Goal: Task Accomplishment & Management: Manage account settings

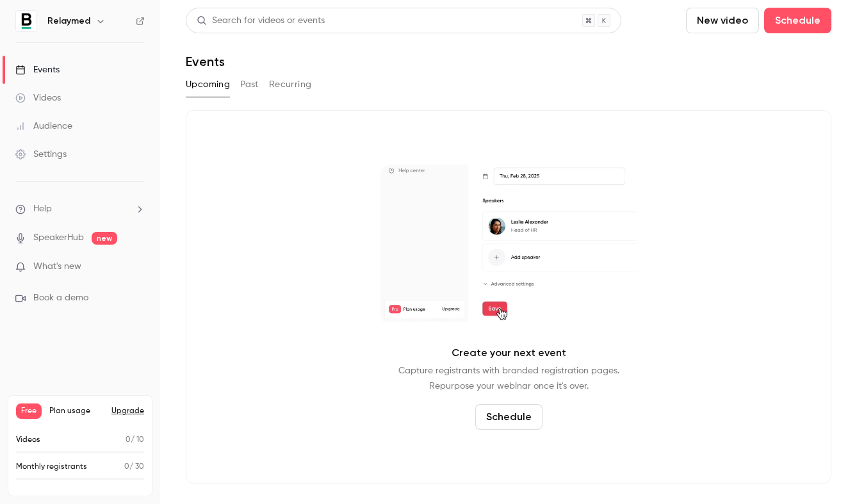
click at [83, 88] on link "Videos" at bounding box center [80, 98] width 160 height 28
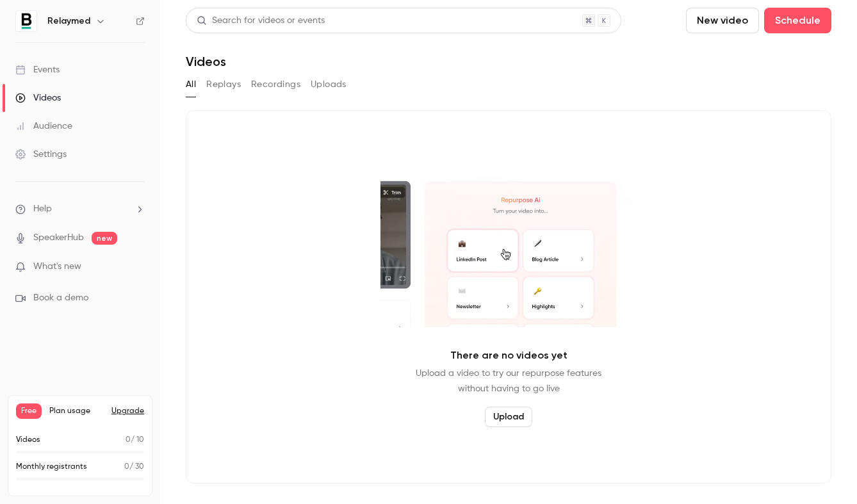
click at [731, 17] on button "New video" at bounding box center [722, 21] width 73 height 26
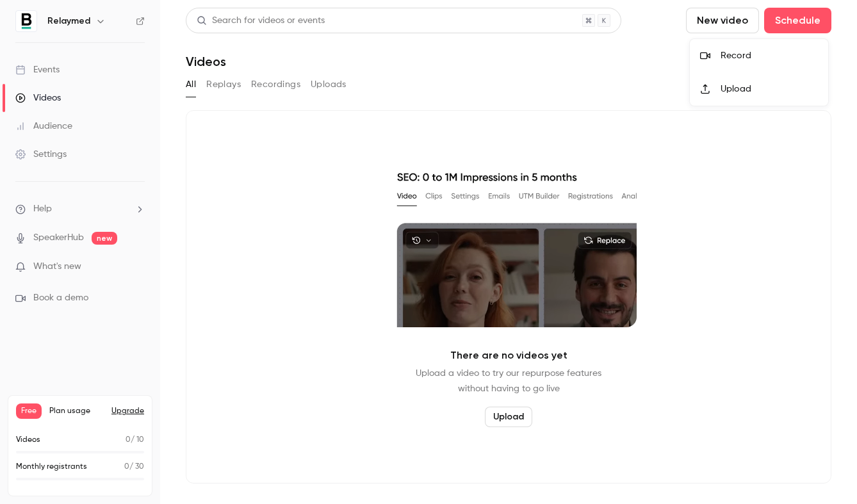
click at [515, 85] on div at bounding box center [428, 252] width 857 height 504
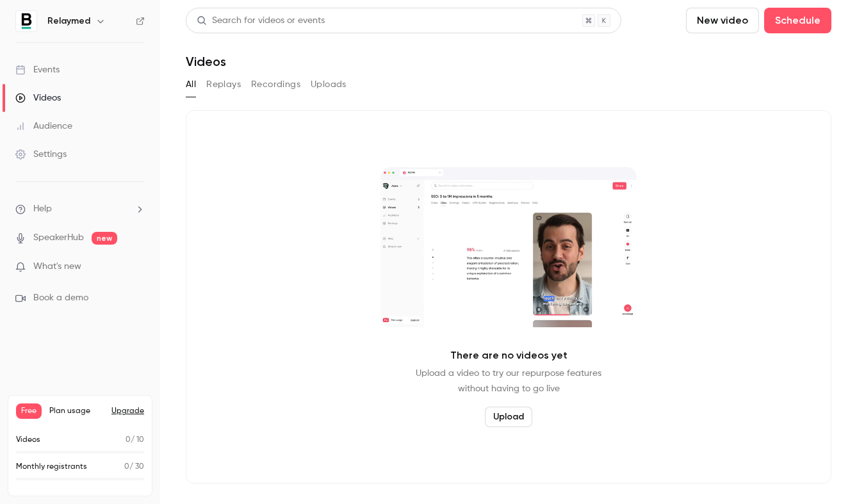
click at [731, 27] on button "New video" at bounding box center [722, 21] width 73 height 26
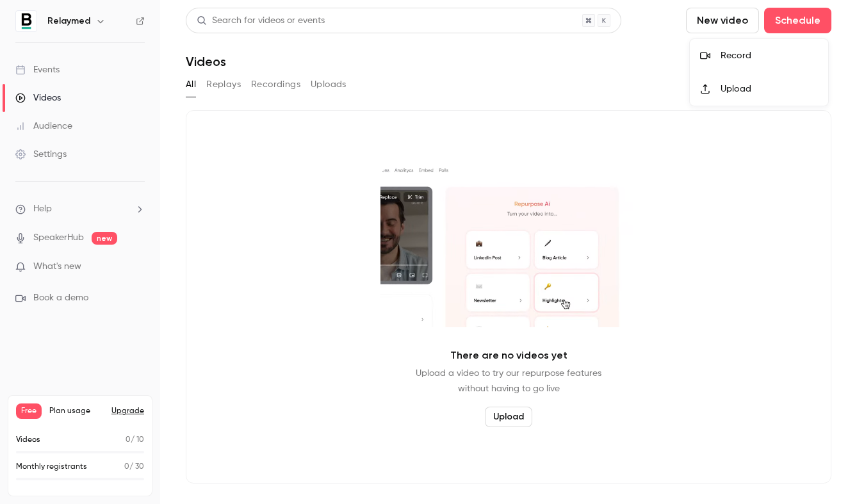
click at [743, 87] on div "Upload" at bounding box center [768, 89] width 97 height 13
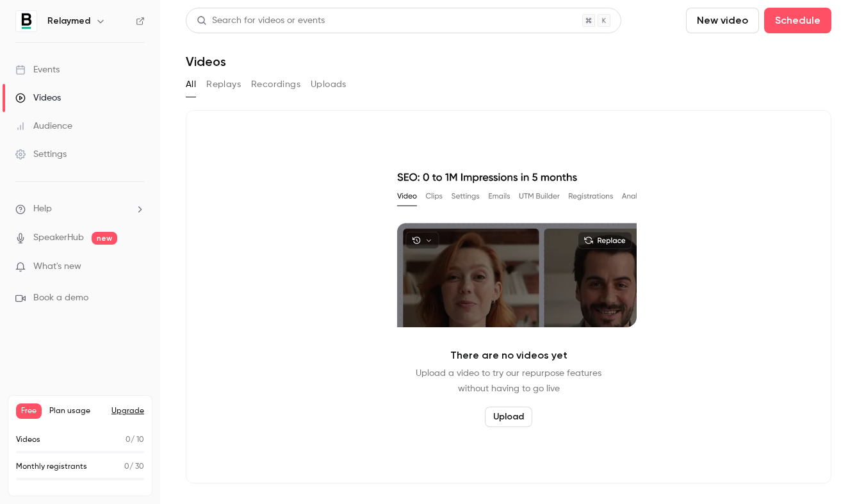
click at [724, 19] on button "New video" at bounding box center [722, 21] width 73 height 26
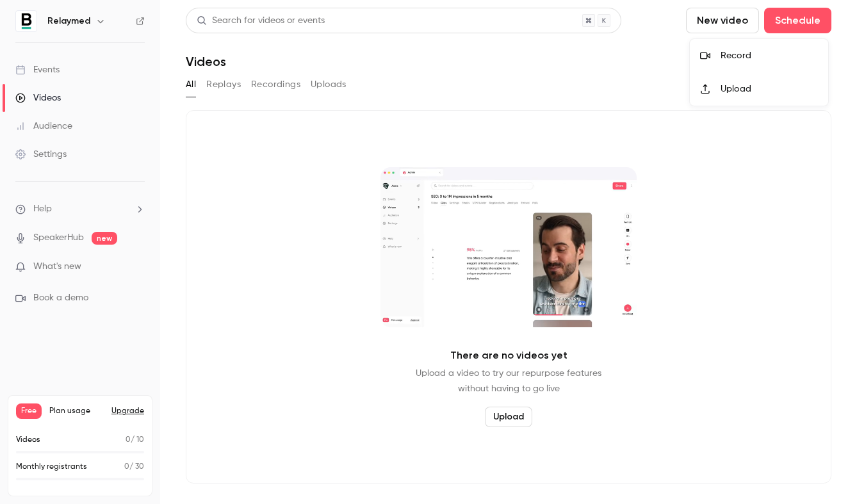
click at [729, 87] on div "Upload" at bounding box center [768, 89] width 97 height 13
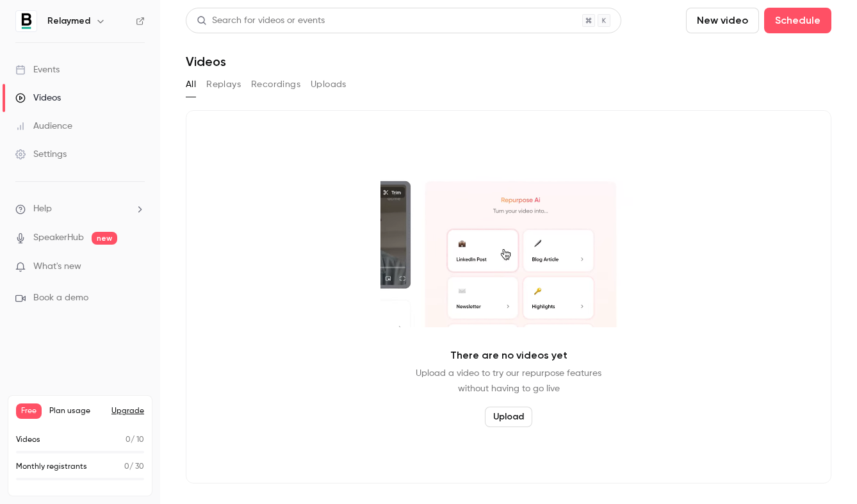
click at [735, 19] on button "New video" at bounding box center [722, 21] width 73 height 26
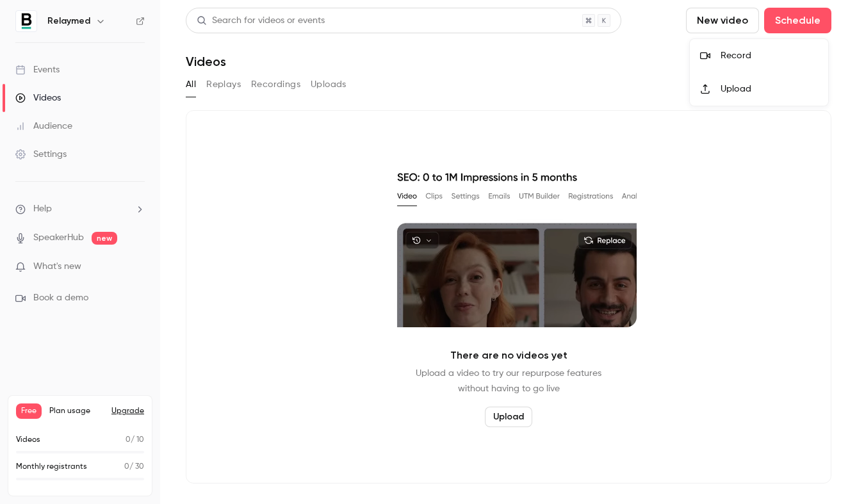
click at [725, 85] on div "Upload" at bounding box center [768, 89] width 97 height 13
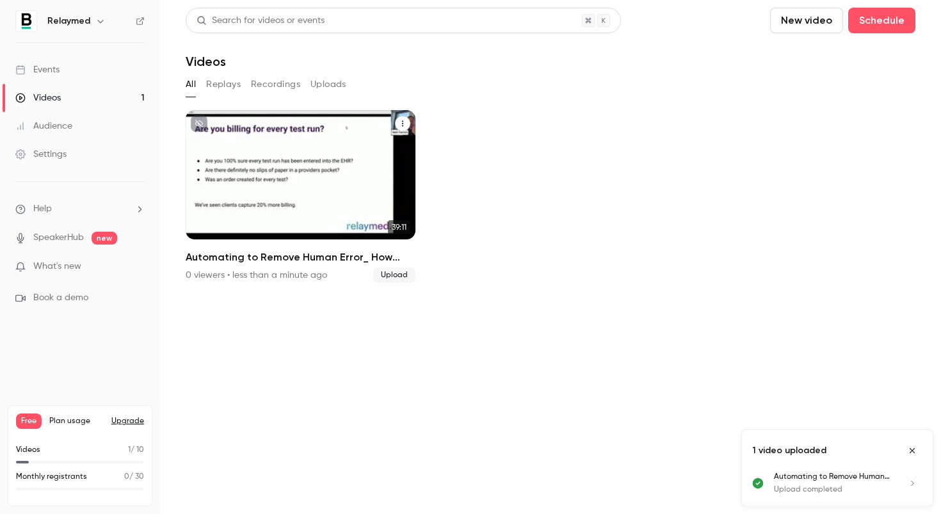
click at [344, 186] on p "Automating to Remove Human Error_ How Connected Workflows Can Transform Your Pr…" at bounding box center [300, 192] width 199 height 62
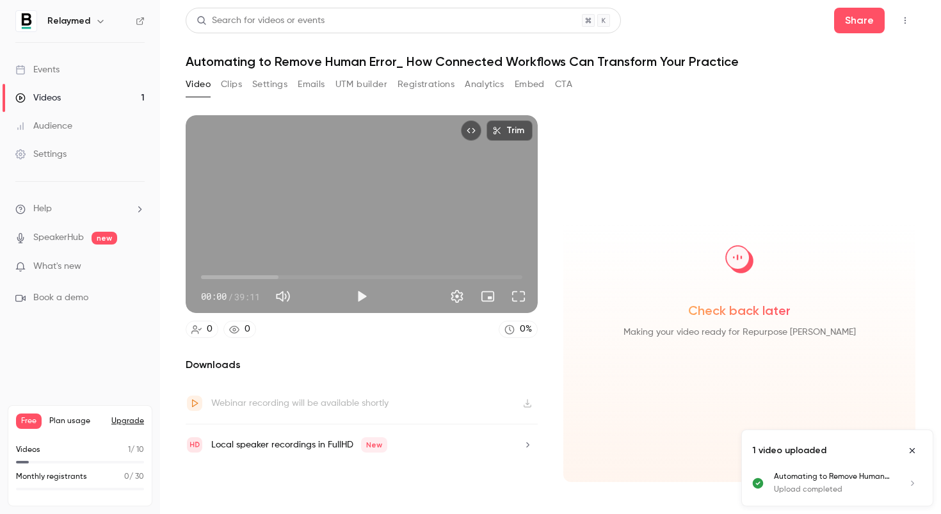
click at [231, 84] on button "Clips" at bounding box center [231, 84] width 21 height 20
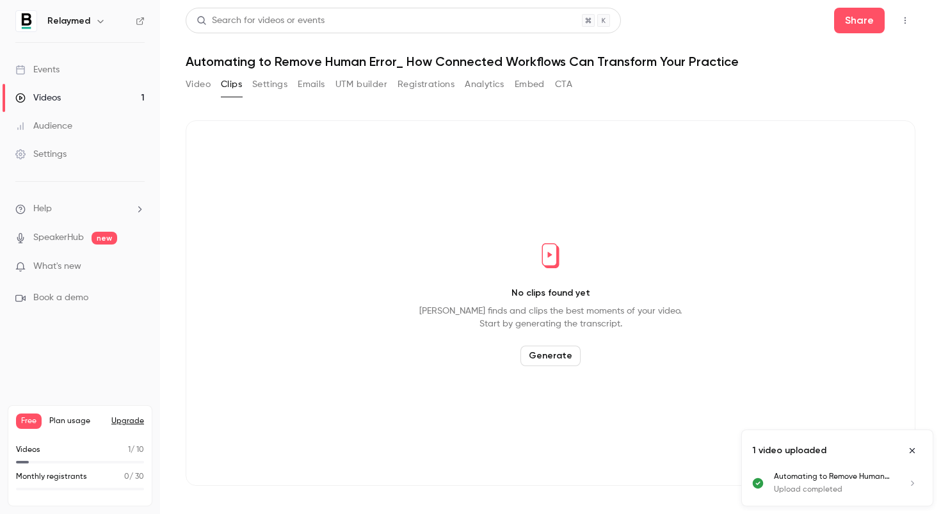
click at [271, 82] on button "Settings" at bounding box center [269, 84] width 35 height 20
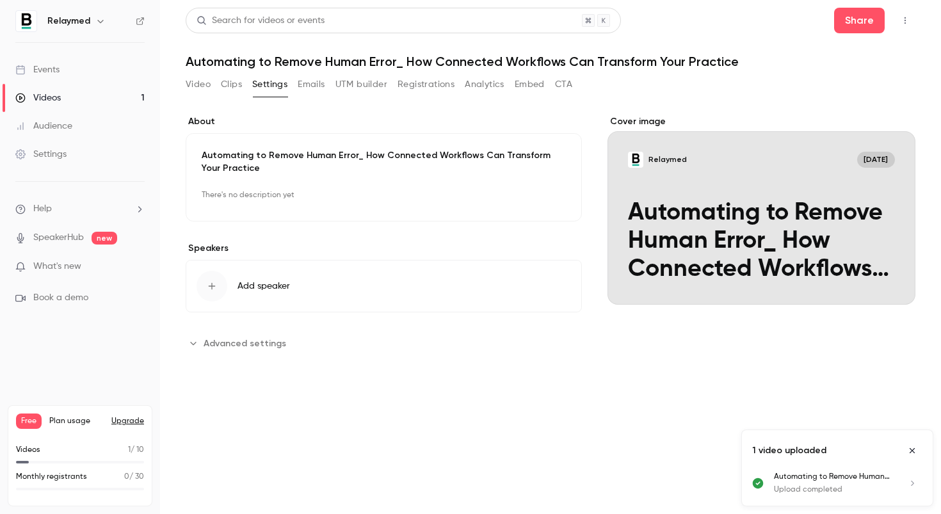
click at [216, 282] on icon "button" at bounding box center [212, 286] width 10 height 10
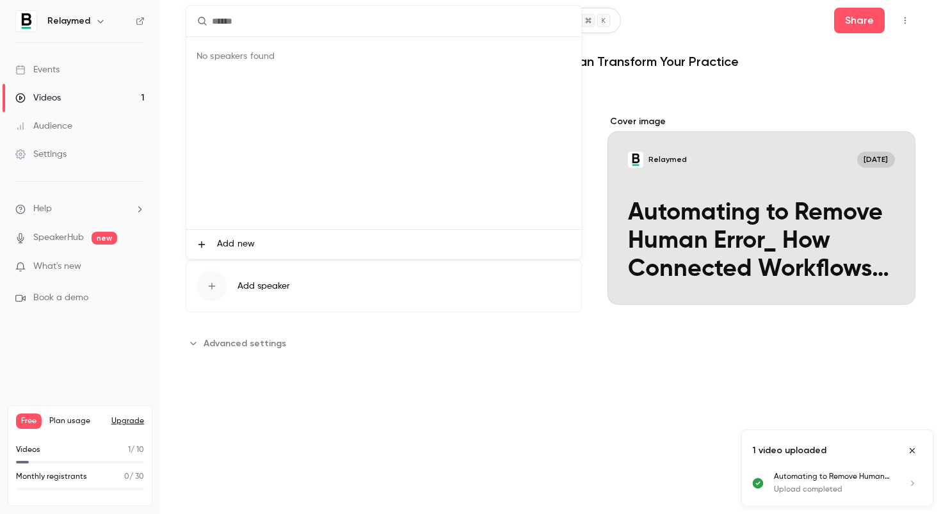
click at [233, 250] on span "Add new" at bounding box center [236, 244] width 38 height 13
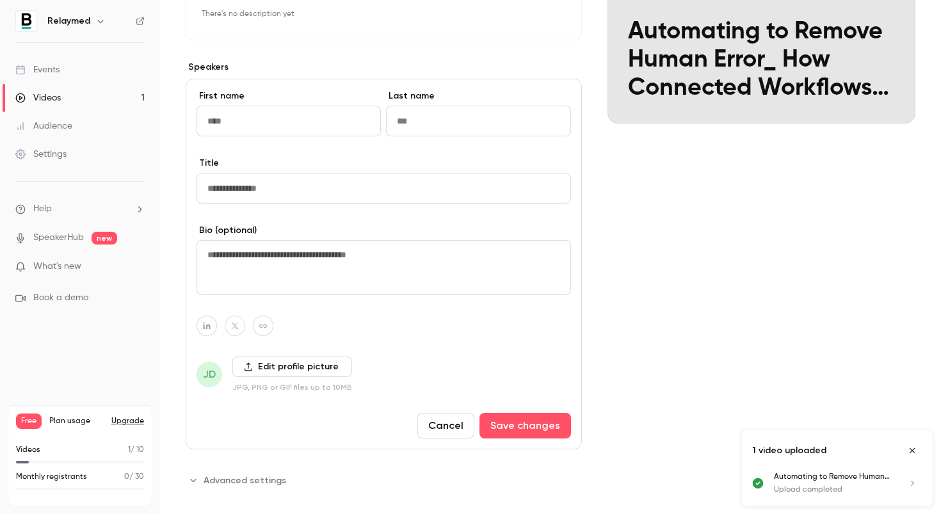
scroll to position [188, 0]
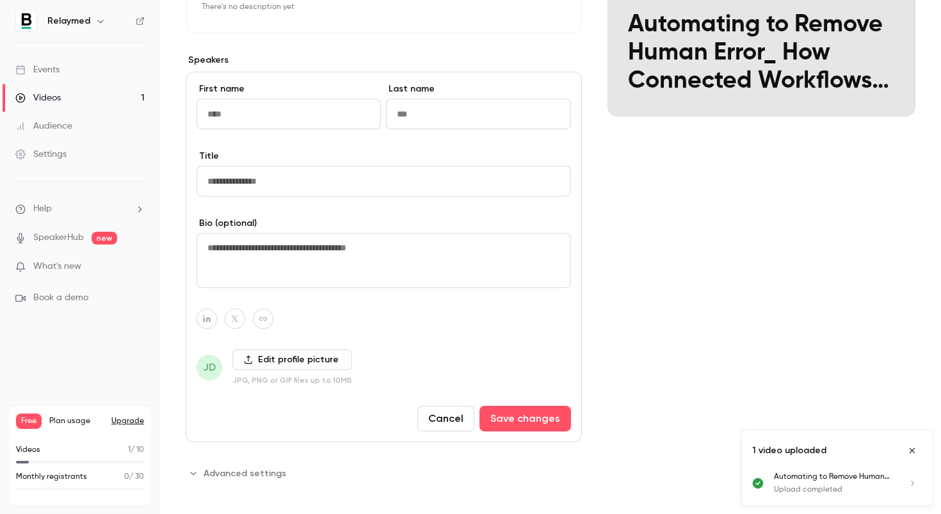
click at [446, 417] on button "Cancel" at bounding box center [446, 419] width 57 height 26
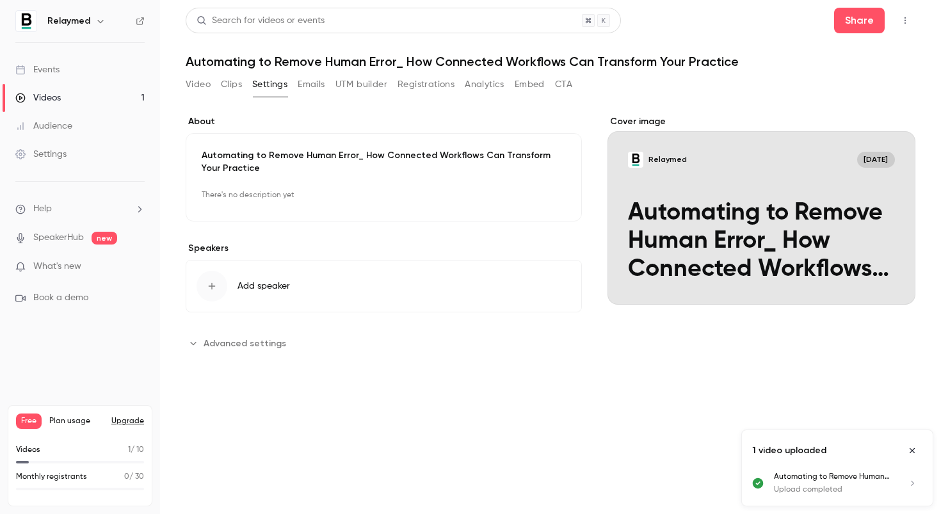
scroll to position [0, 0]
click at [70, 273] on li "What's new" at bounding box center [79, 268] width 129 height 16
click at [58, 259] on ul "Help SpeakerHub new What's new Book a demo" at bounding box center [80, 253] width 160 height 143
click at [51, 270] on span "What's new" at bounding box center [57, 266] width 48 height 13
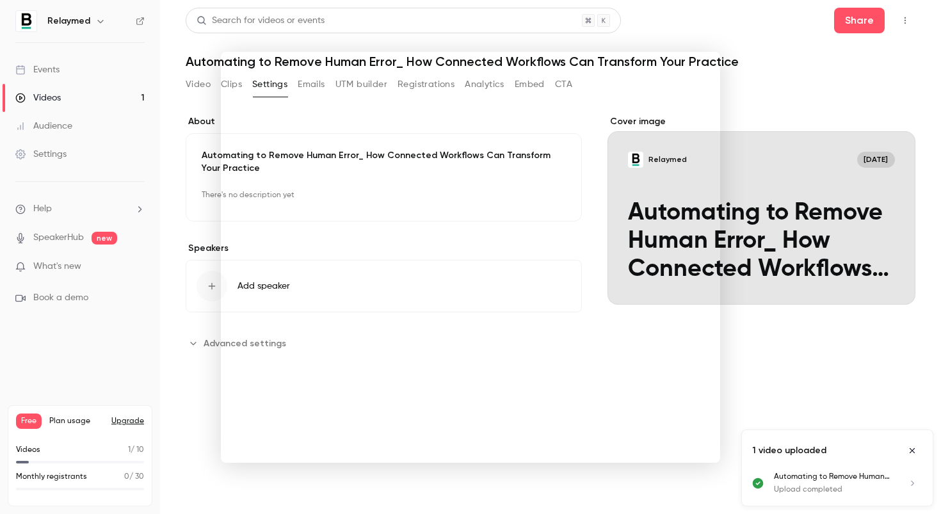
click at [54, 245] on div at bounding box center [470, 257] width 941 height 514
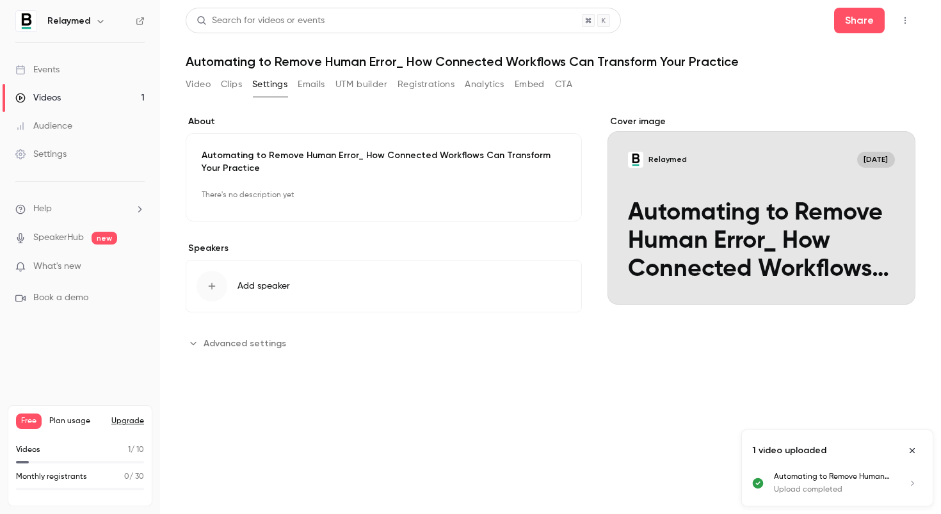
click at [67, 22] on h6 "Relaymed" at bounding box center [68, 21] width 43 height 13
click at [491, 286] on button "Add speaker" at bounding box center [384, 286] width 396 height 53
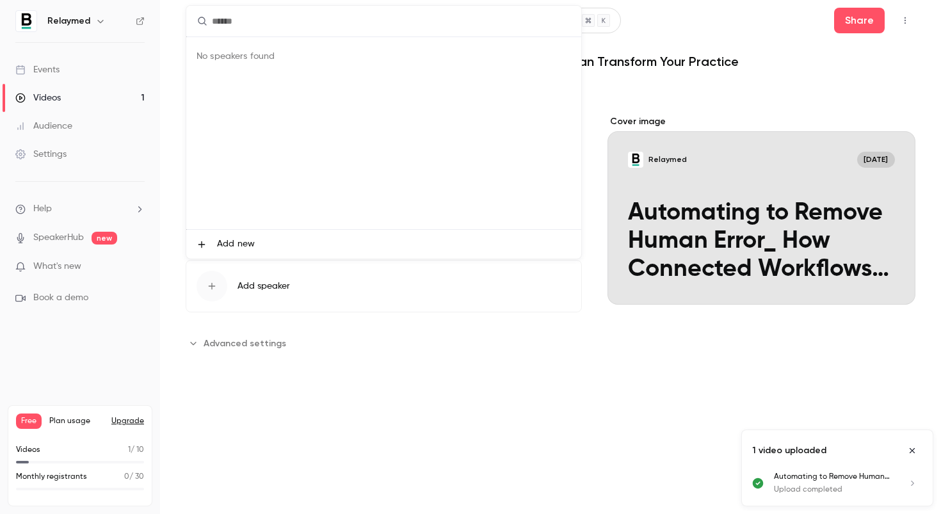
click at [64, 101] on div at bounding box center [470, 257] width 941 height 514
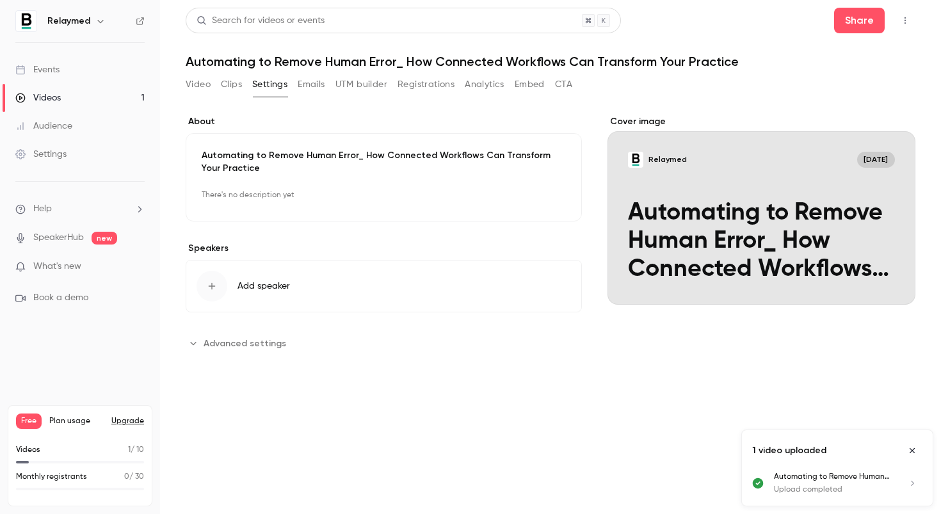
click at [53, 101] on div "Videos" at bounding box center [37, 98] width 45 height 13
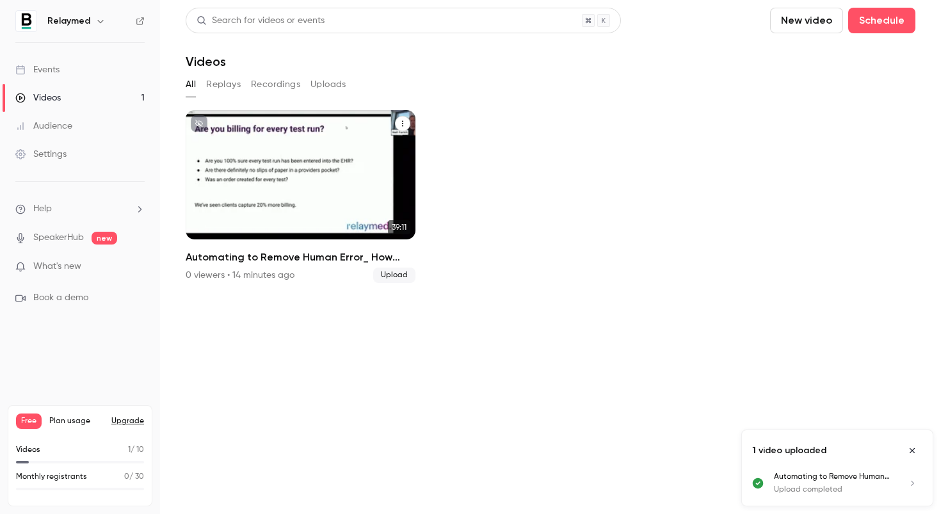
click at [257, 261] on h2 "Automating to Remove Human Error_ How Connected Workflows Can Transform Your Pr…" at bounding box center [301, 257] width 230 height 15
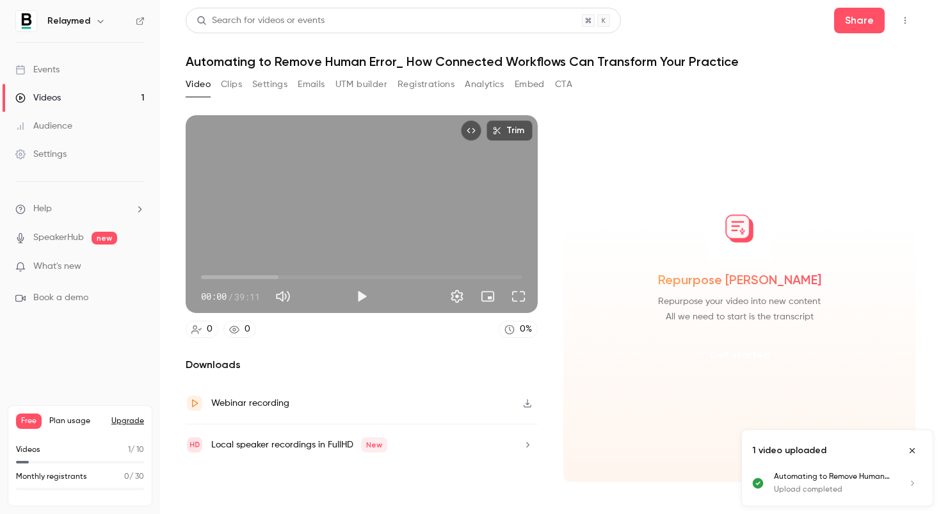
click at [720, 355] on button "Get started" at bounding box center [740, 355] width 83 height 31
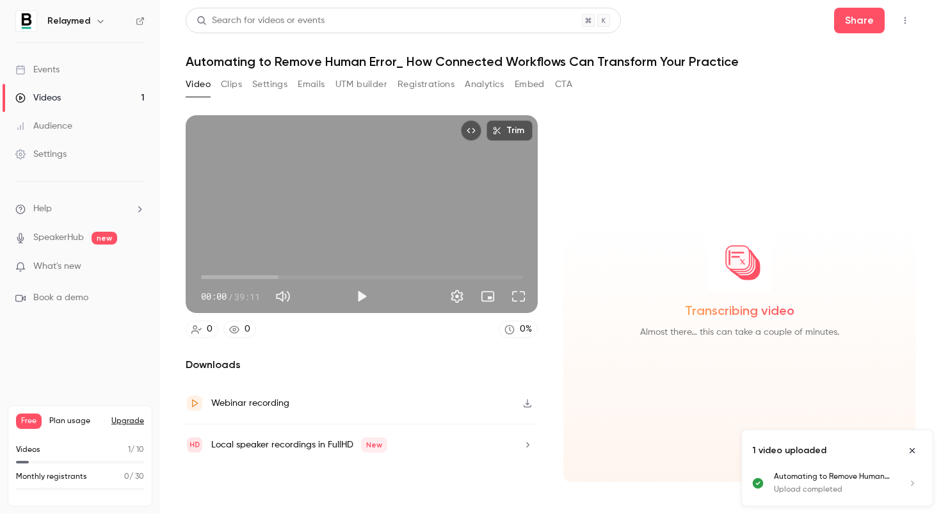
click at [856, 451] on icon "Close uploads list" at bounding box center [912, 450] width 10 height 9
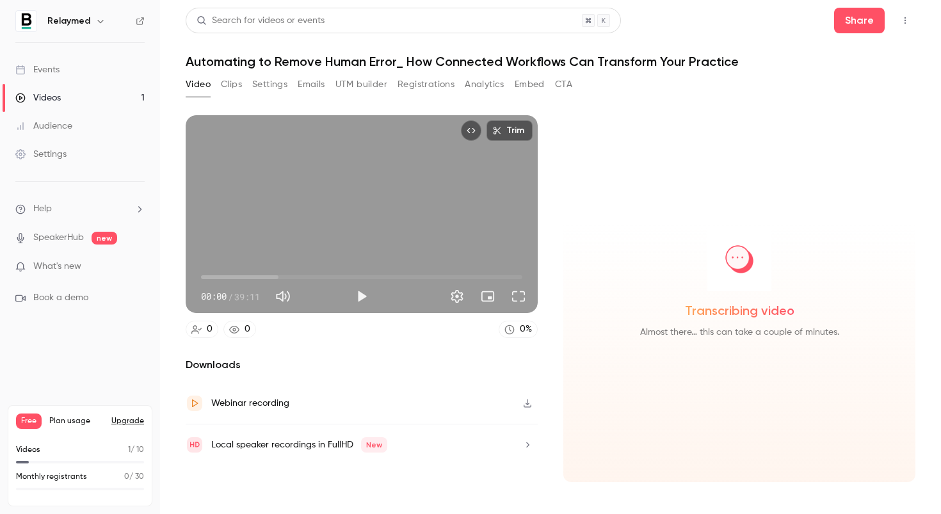
click at [300, 453] on div "Local speaker recordings in FullHD New" at bounding box center [287, 445] width 202 height 18
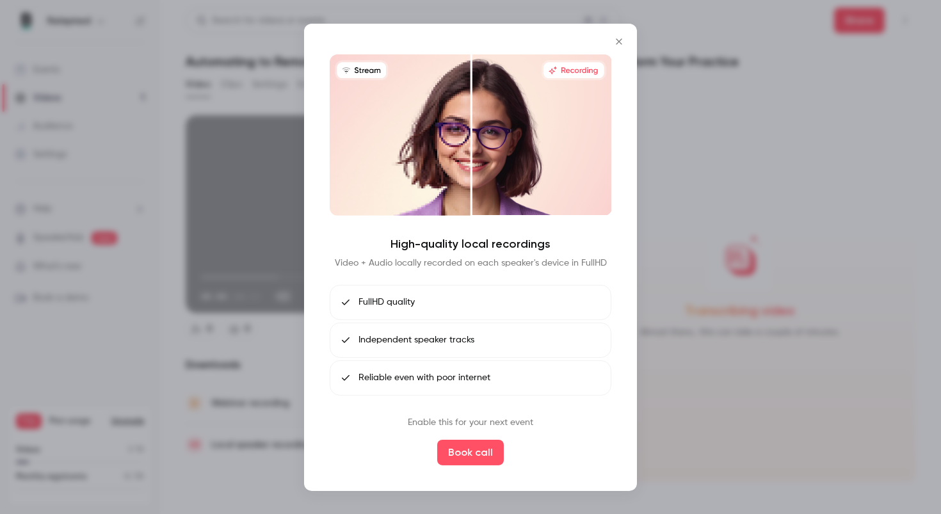
click at [617, 37] on icon "Close" at bounding box center [619, 41] width 15 height 10
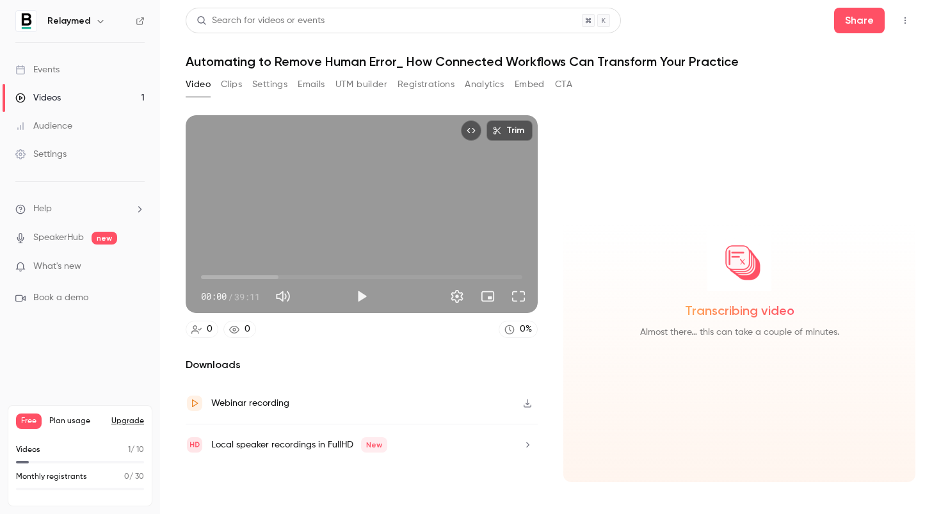
click at [316, 407] on div "Webinar recording" at bounding box center [362, 404] width 352 height 42
click at [230, 80] on button "Clips" at bounding box center [231, 84] width 21 height 20
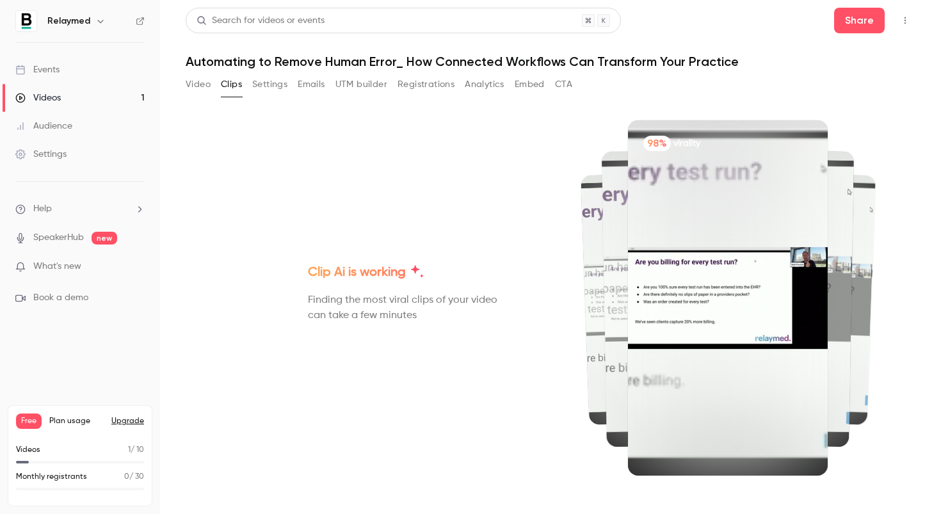
click at [261, 93] on button "Settings" at bounding box center [269, 84] width 35 height 20
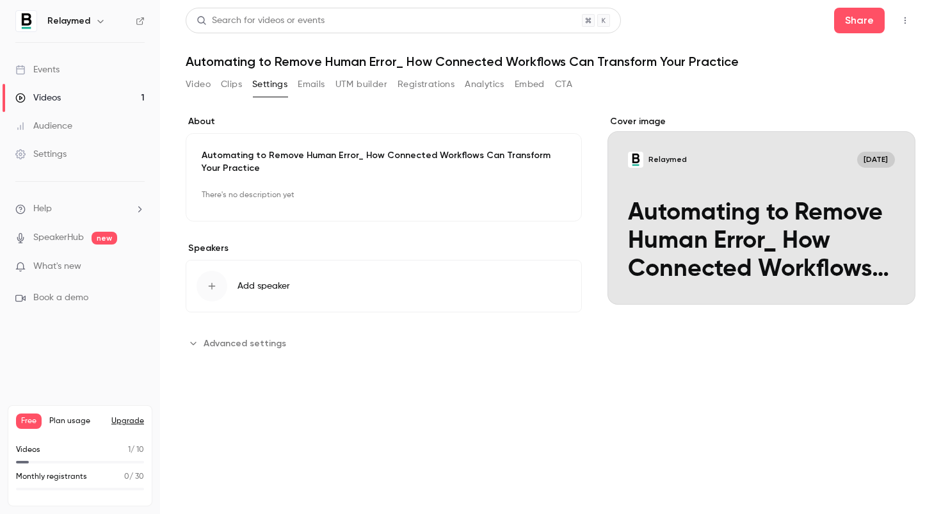
click at [856, 61] on h1 "Automating to Remove Human Error_ How Connected Workflows Can Transform Your Pr…" at bounding box center [551, 61] width 730 height 15
click at [321, 99] on div "Video Clips Settings Emails UTM builder Registrations Analytics Embed CTA" at bounding box center [379, 87] width 387 height 26
click at [307, 83] on button "Emails" at bounding box center [311, 84] width 27 height 20
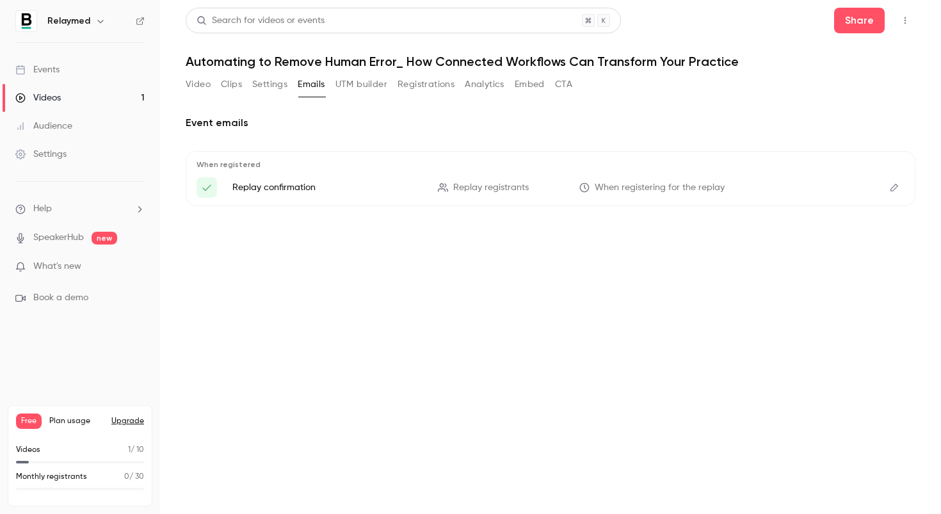
click at [345, 82] on button "UTM builder" at bounding box center [362, 84] width 52 height 20
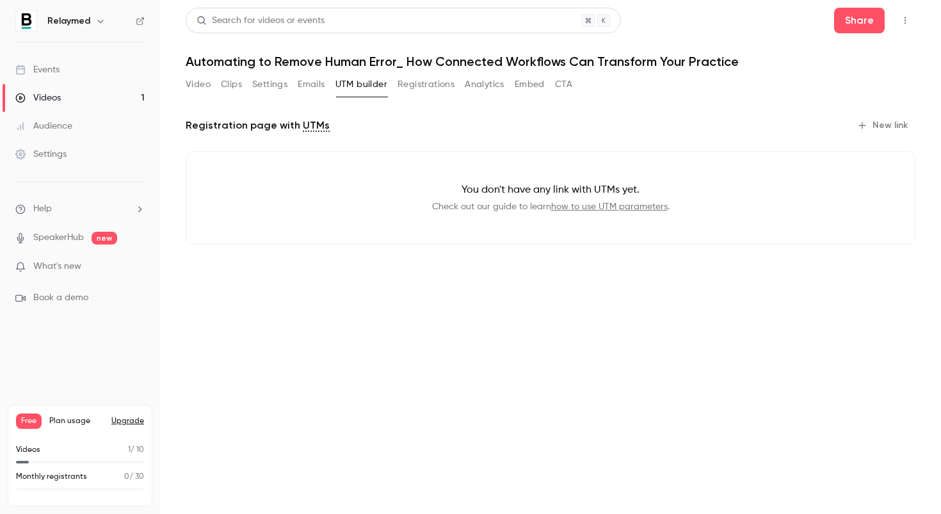
click at [426, 80] on button "Registrations" at bounding box center [426, 84] width 57 height 20
